Goal: Information Seeking & Learning: Find specific fact

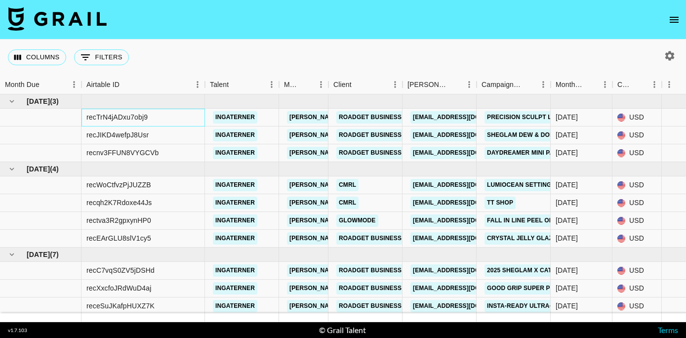
click at [135, 118] on div "recTrN4jADxu7obj9" at bounding box center [116, 117] width 61 height 10
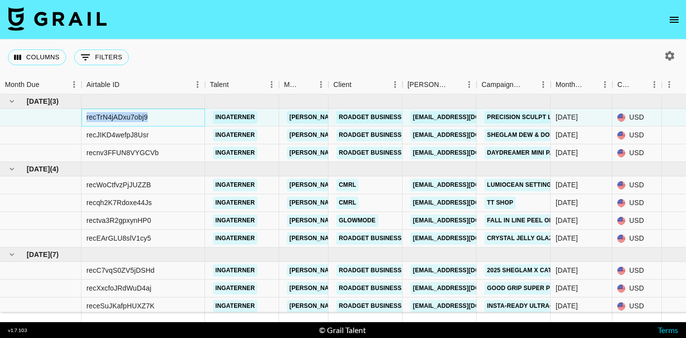
click at [135, 118] on div "recTrN4jADxu7obj9" at bounding box center [116, 117] width 61 height 10
copy div "recTrN4jADxu7obj9"
click at [114, 239] on div "recEArGLU8slV1cy5" at bounding box center [118, 238] width 65 height 10
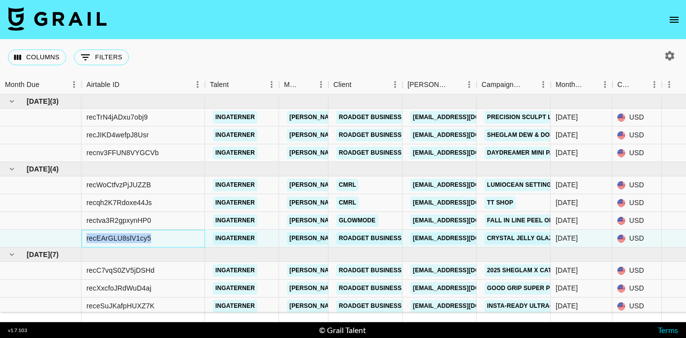
click at [114, 239] on div "recEArGLU8slV1cy5" at bounding box center [118, 238] width 65 height 10
copy div "recEArGLU8slV1cy5"
click at [129, 219] on div "rectva3R2gpxynHP0" at bounding box center [118, 220] width 65 height 10
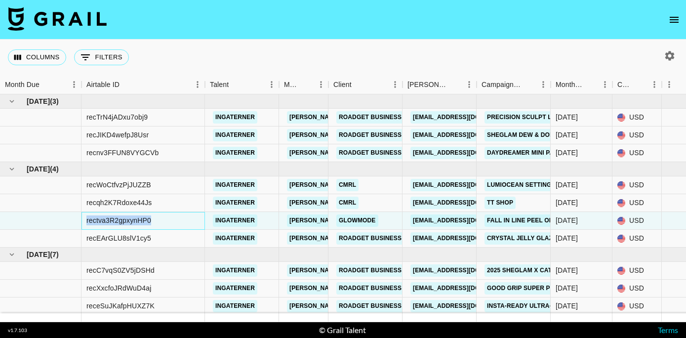
click at [129, 219] on div "rectva3R2gpxynHP0" at bounding box center [118, 220] width 65 height 10
copy div "rectva3R2gpxynHP0"
